Goal: Transaction & Acquisition: Subscribe to service/newsletter

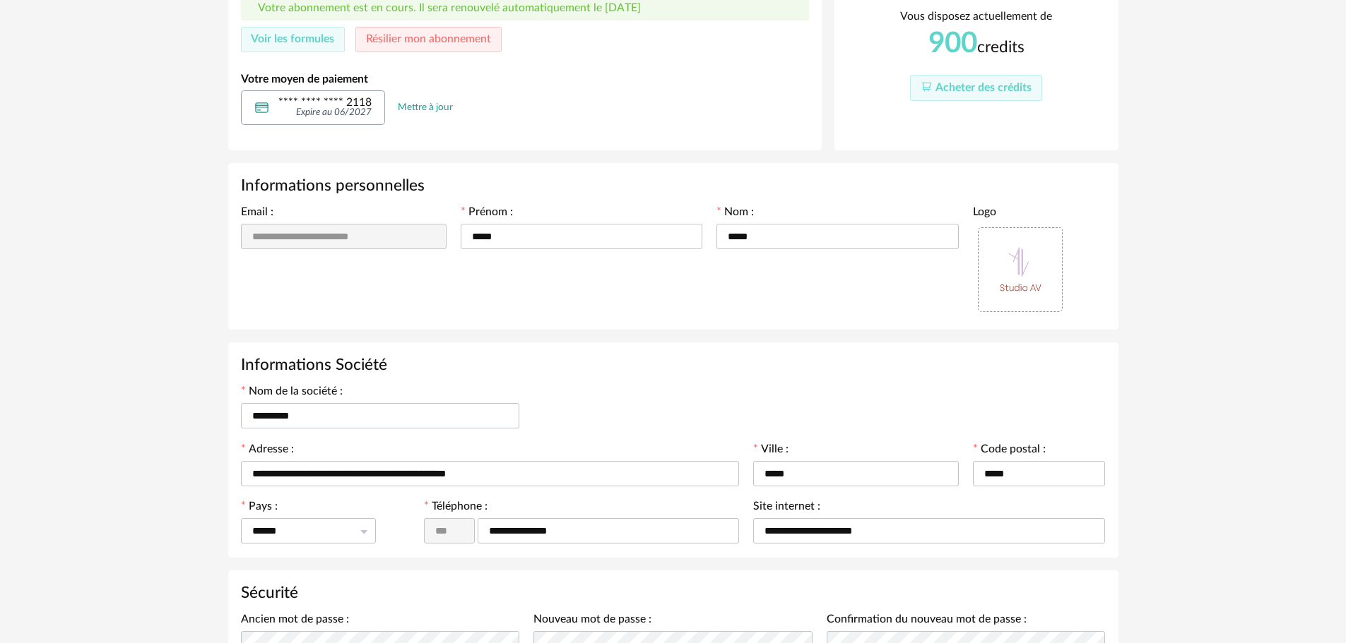
scroll to position [172, 0]
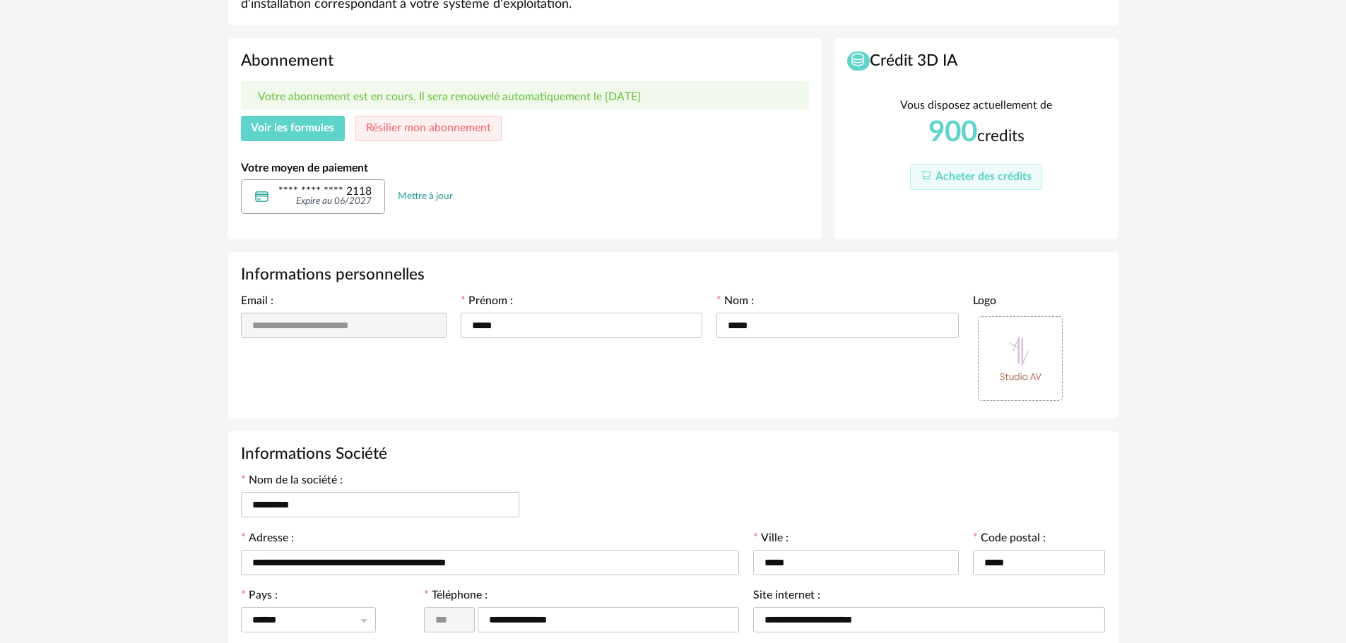
click at [287, 118] on button "Voir les formules" at bounding box center [293, 128] width 105 height 25
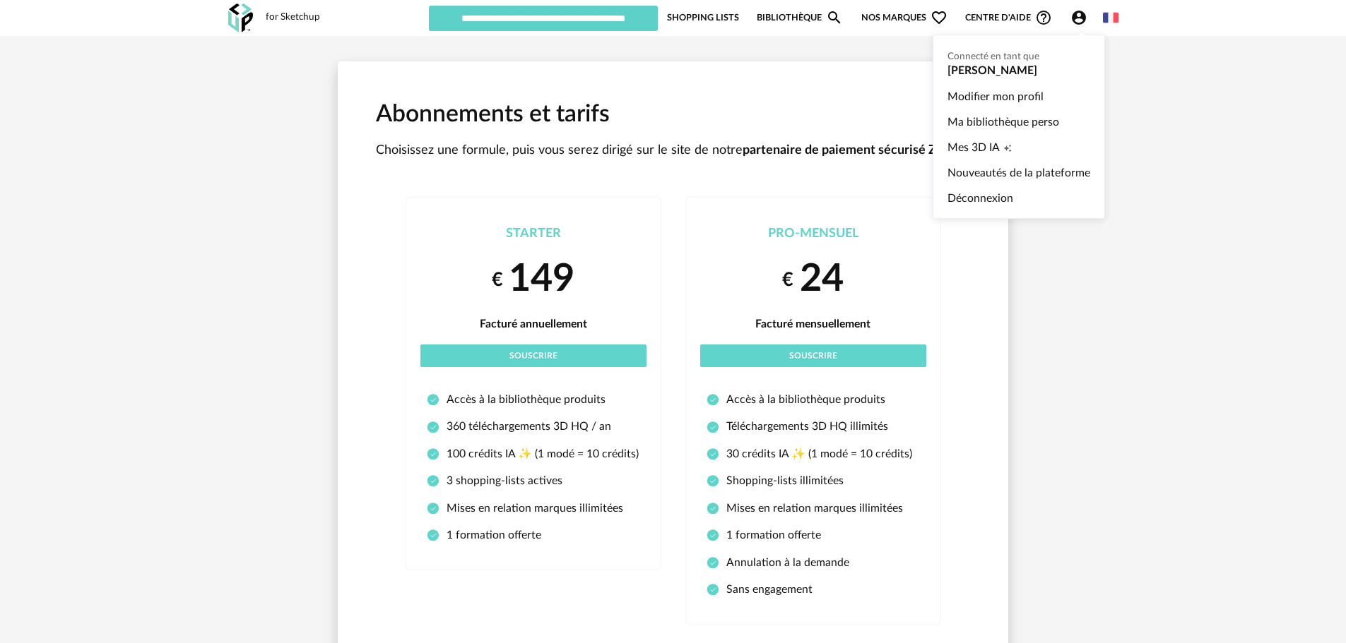
click at [1075, 19] on icon "Account Circle icon" at bounding box center [1079, 18] width 14 height 14
click at [1040, 100] on link "Modifier mon profil" at bounding box center [1018, 96] width 143 height 25
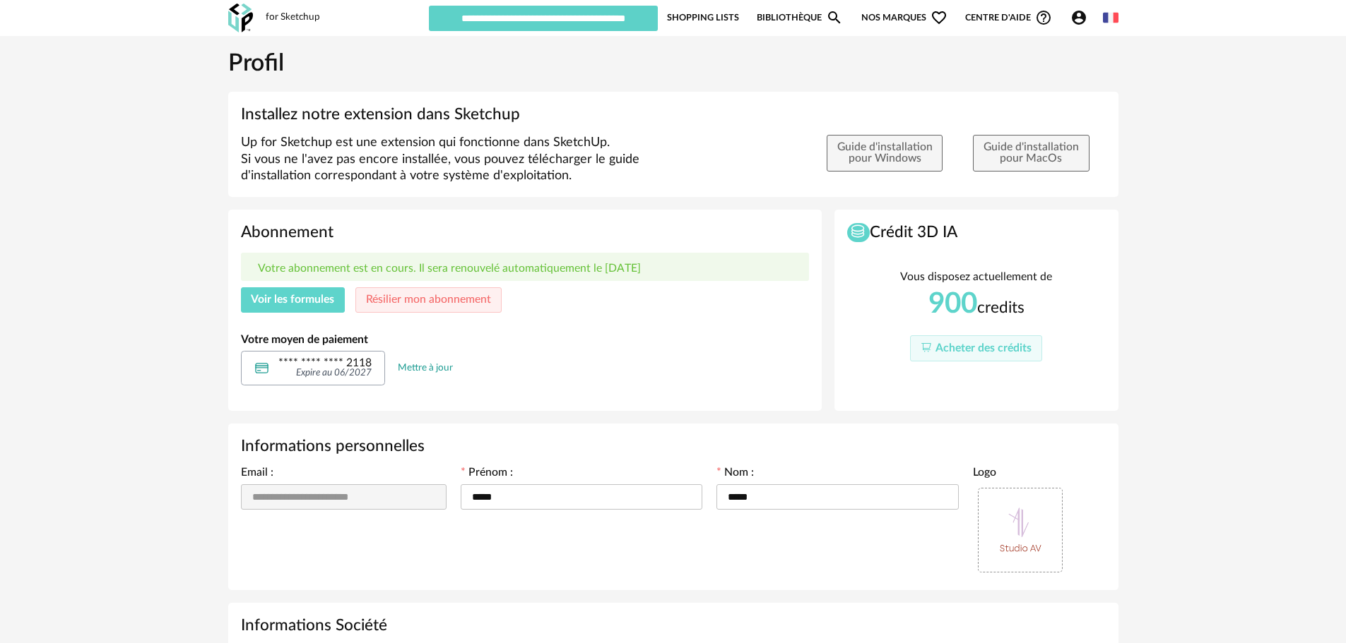
click at [313, 298] on span "Voir les formules" at bounding box center [292, 299] width 83 height 11
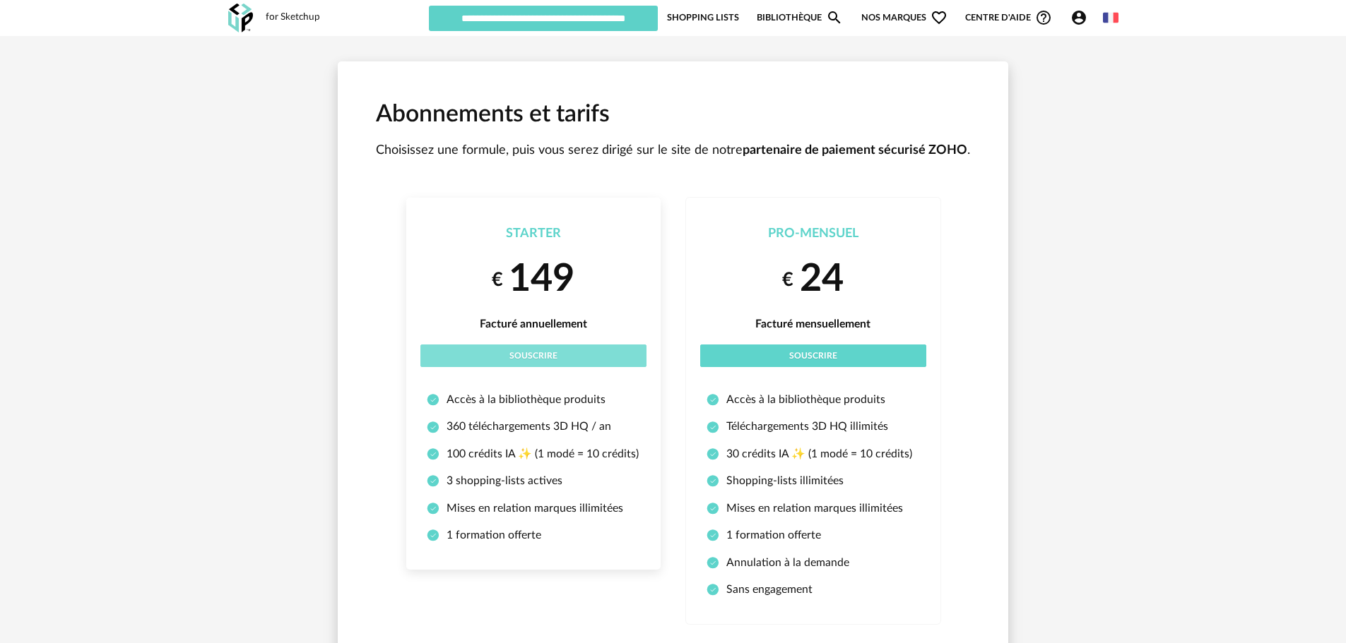
click at [553, 349] on button "Souscrire" at bounding box center [533, 356] width 226 height 23
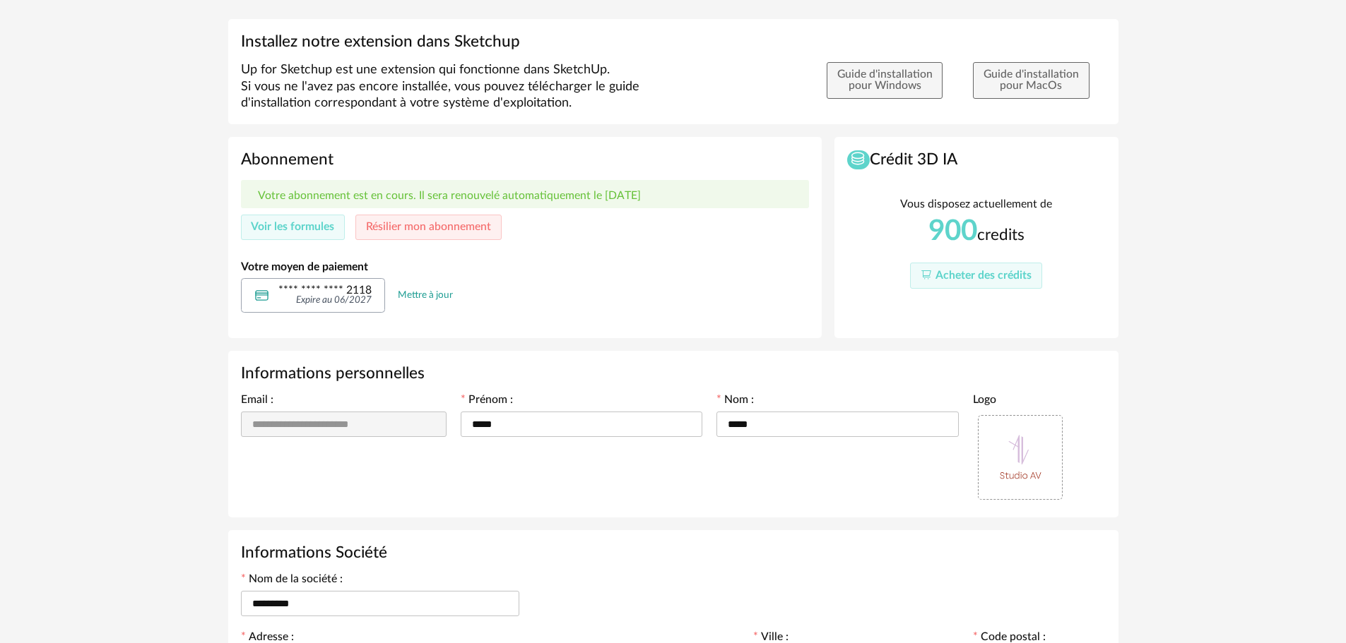
scroll to position [71, 0]
click at [280, 227] on span "Voir les formules" at bounding box center [292, 228] width 83 height 11
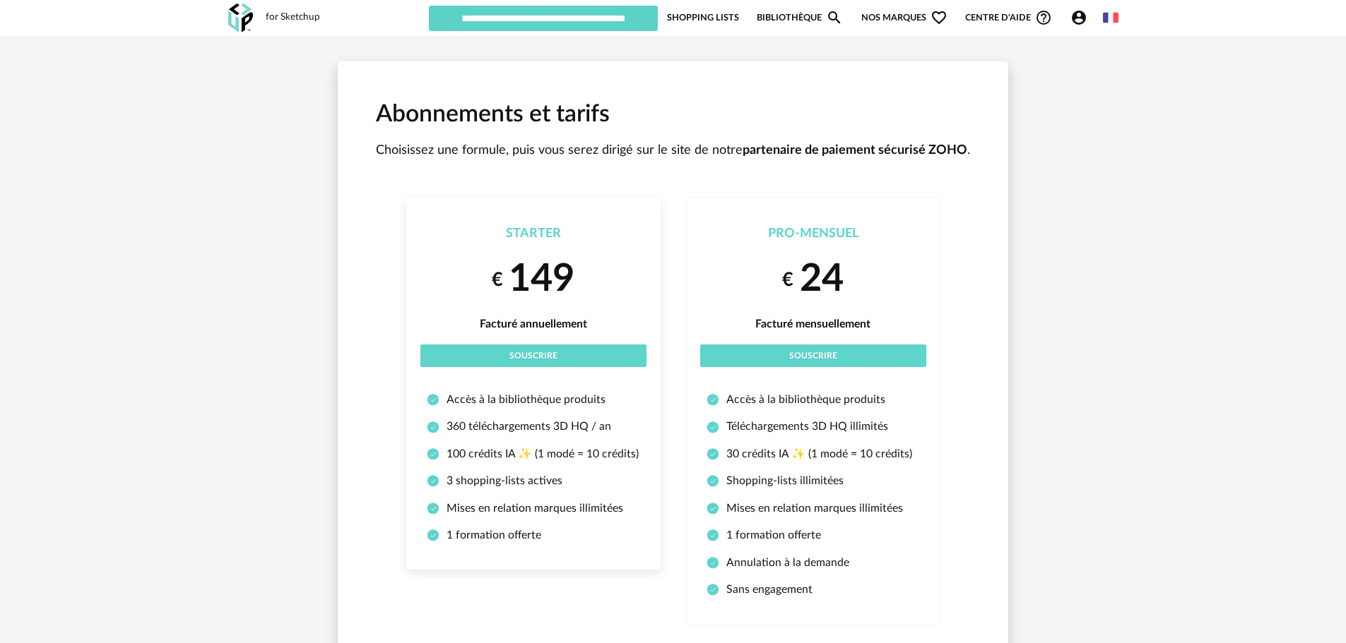
click at [476, 343] on div "€ 149 Facturé annuellement Souscrire" at bounding box center [533, 311] width 226 height 112
click at [476, 351] on button "Souscrire" at bounding box center [533, 356] width 226 height 23
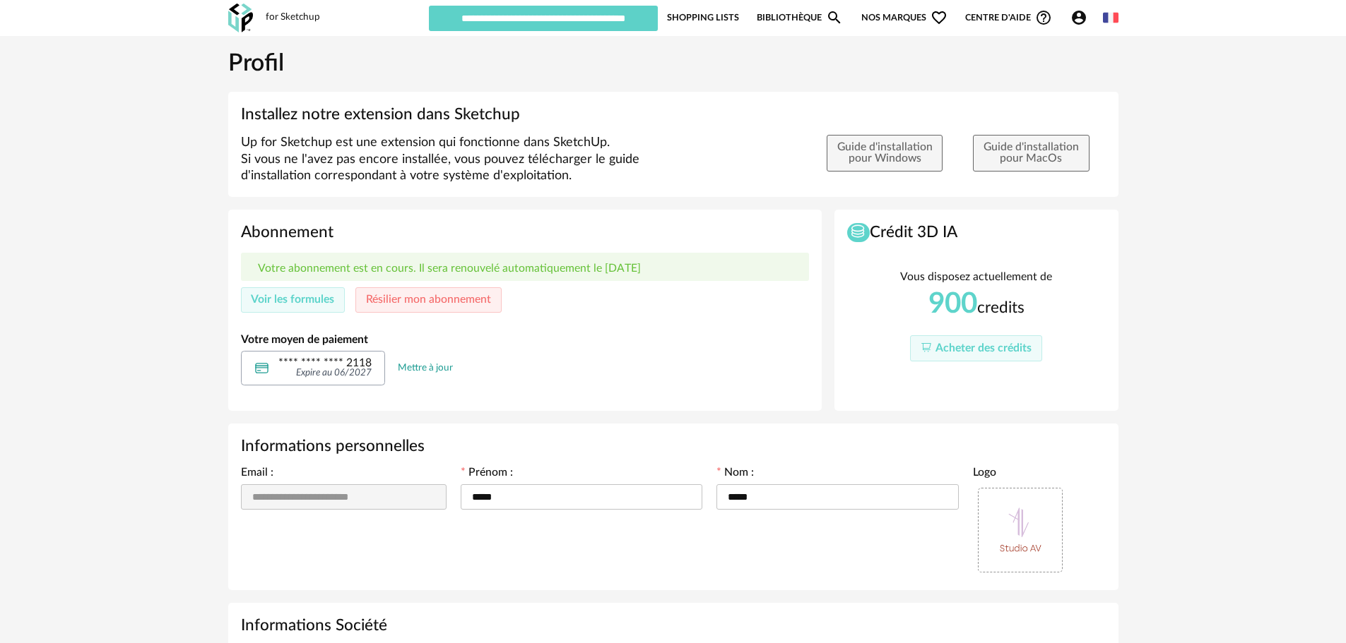
click at [429, 367] on link "Mettre à jour" at bounding box center [425, 368] width 55 height 13
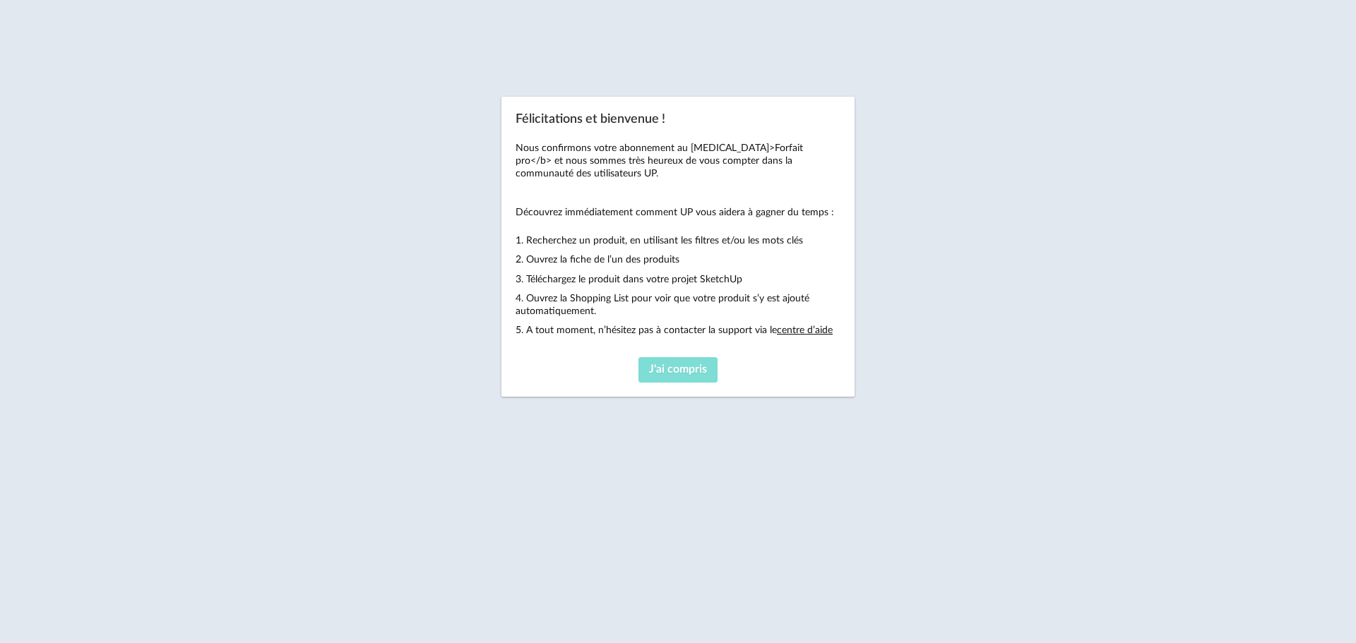
click at [663, 359] on button "J'ai compris" at bounding box center [678, 369] width 79 height 25
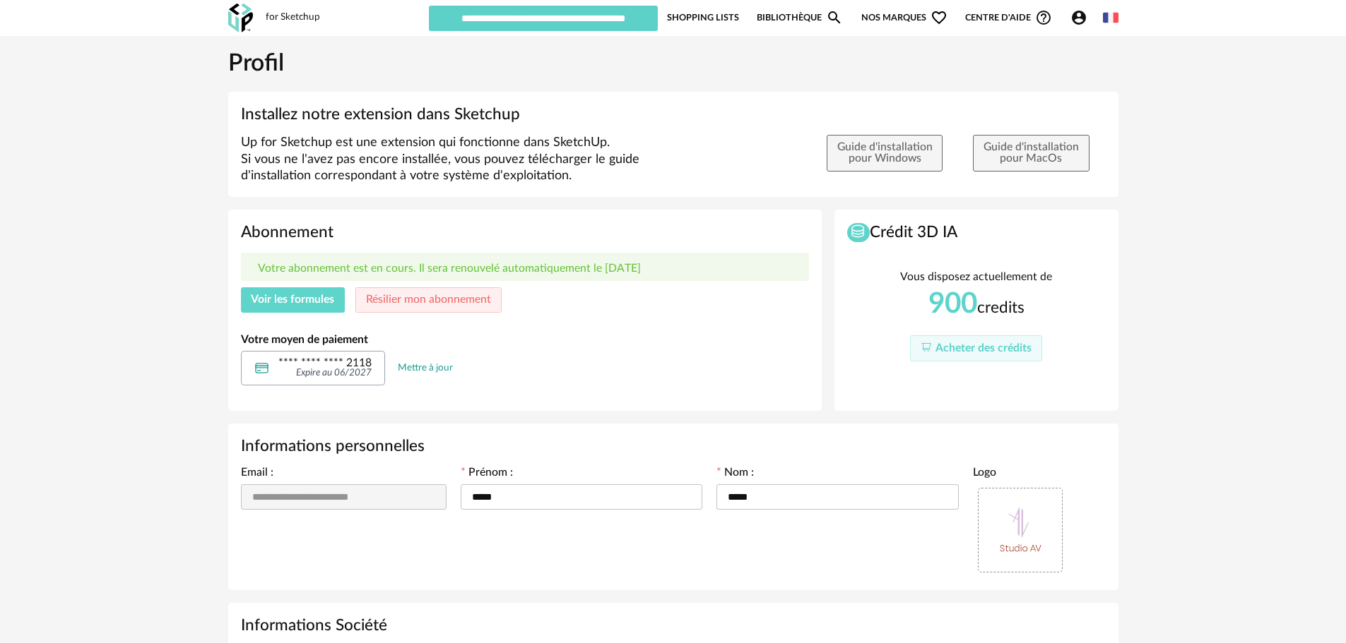
click at [315, 306] on button "Voir les formules" at bounding box center [293, 299] width 105 height 25
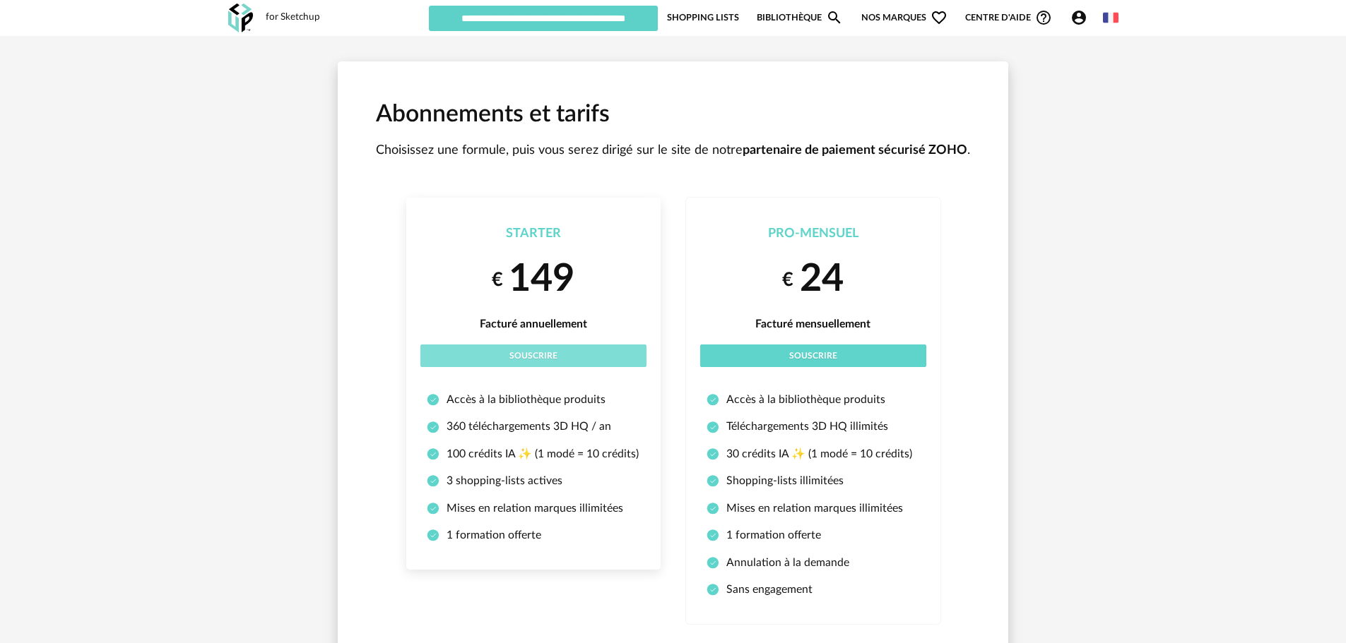
click at [492, 359] on button "Souscrire" at bounding box center [533, 356] width 226 height 23
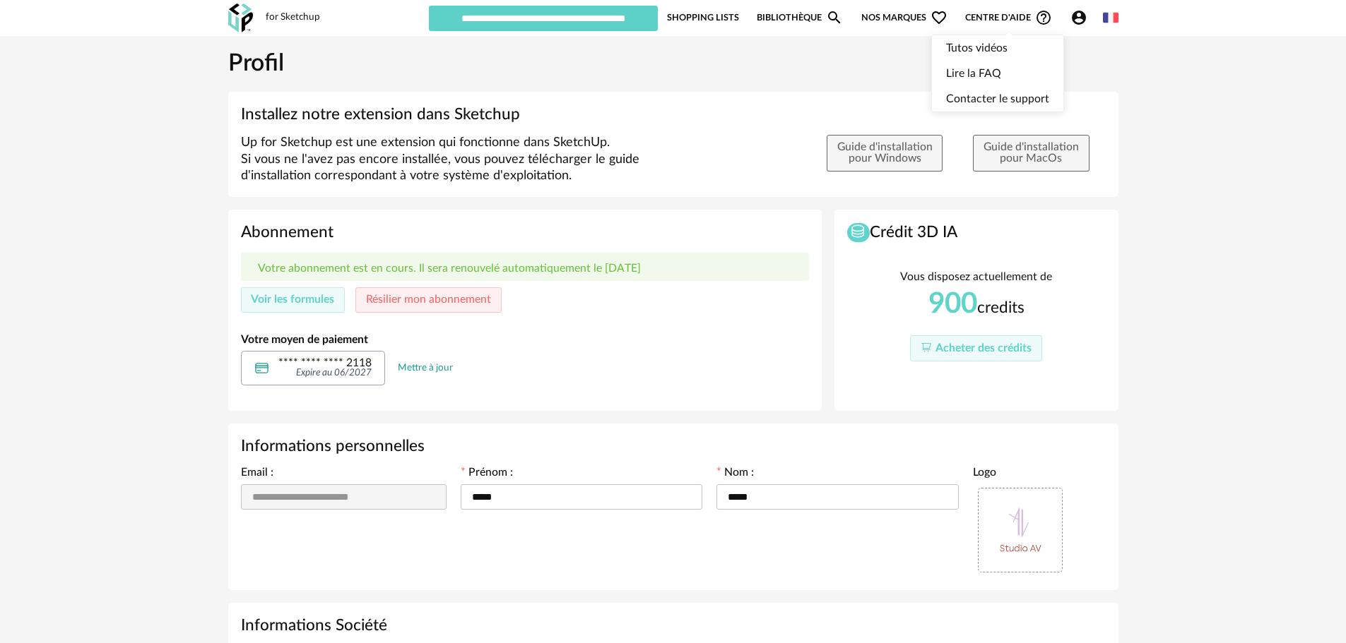
click at [1012, 13] on span "Centre d'aide Help Circle Outline icon" at bounding box center [1008, 17] width 87 height 17
click at [1003, 105] on link "Contacter le support" at bounding box center [997, 98] width 103 height 25
click at [311, 304] on span "Voir les formules" at bounding box center [292, 299] width 83 height 11
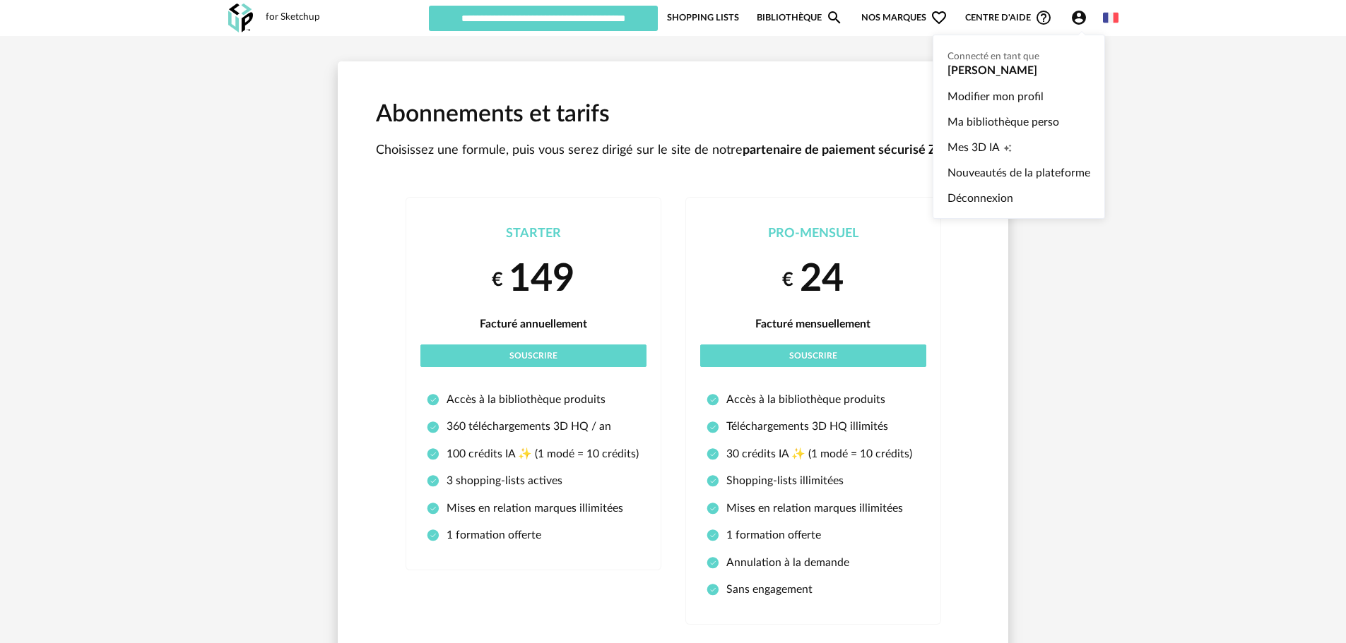
click at [1082, 16] on icon "Account Circle icon" at bounding box center [1079, 18] width 14 height 14
click at [1036, 96] on link "Modifier mon profil" at bounding box center [1018, 96] width 143 height 25
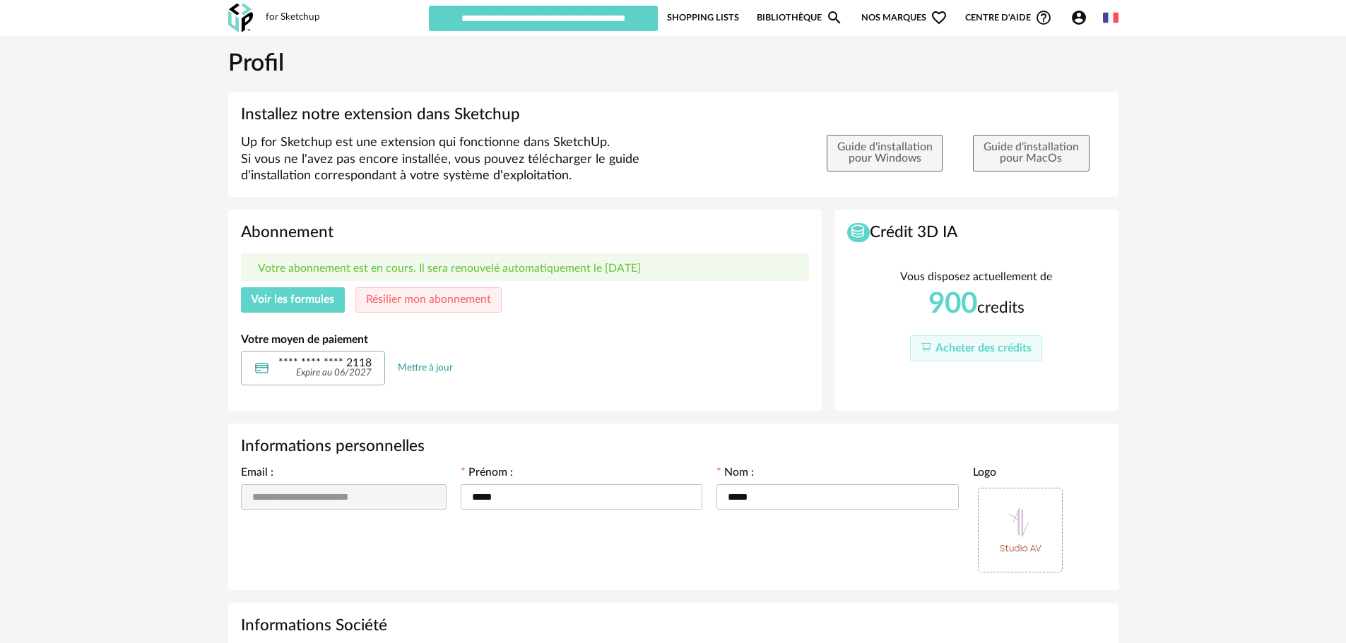
click at [266, 307] on button "Voir les formules" at bounding box center [293, 299] width 105 height 25
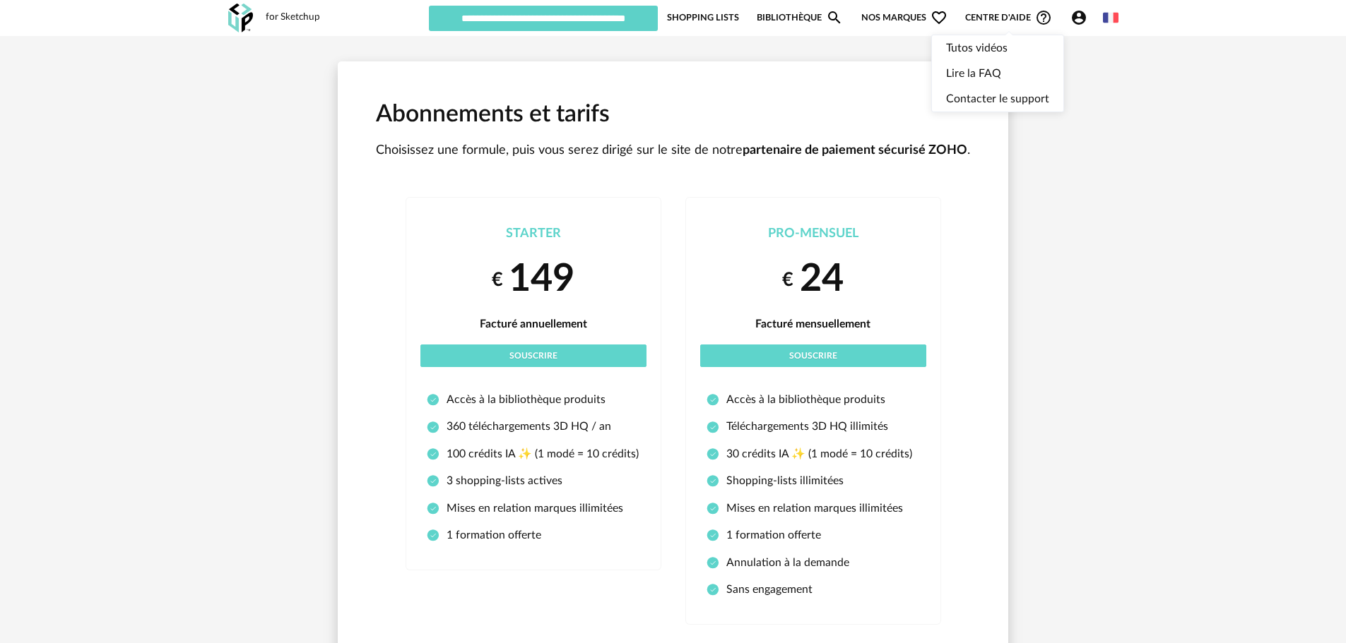
click at [990, 13] on span "Centre d'aide Help Circle Outline icon" at bounding box center [1008, 17] width 87 height 17
click at [1010, 73] on link "Lire la FAQ" at bounding box center [997, 73] width 103 height 25
